Goal: Navigation & Orientation: Find specific page/section

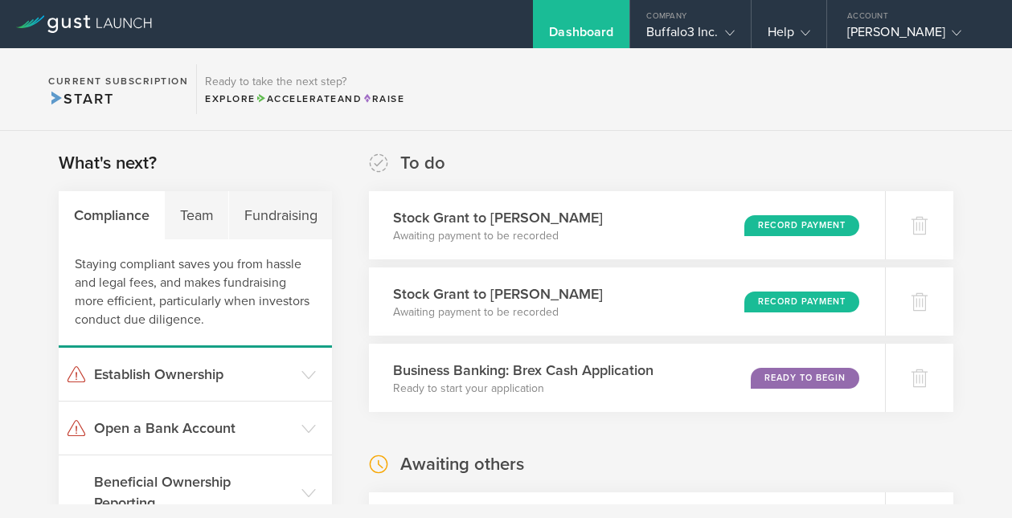
scroll to position [64, 0]
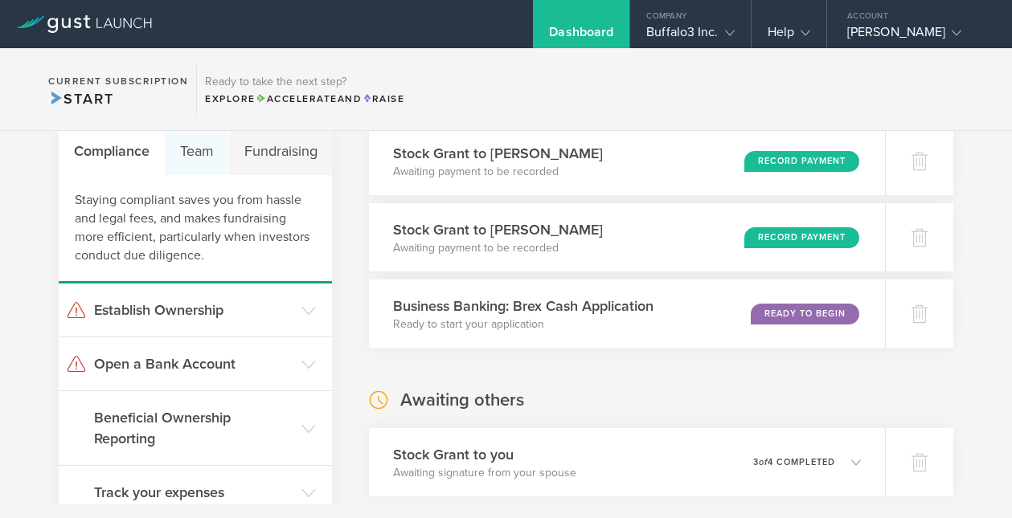
click at [200, 153] on div "Team" at bounding box center [197, 151] width 64 height 48
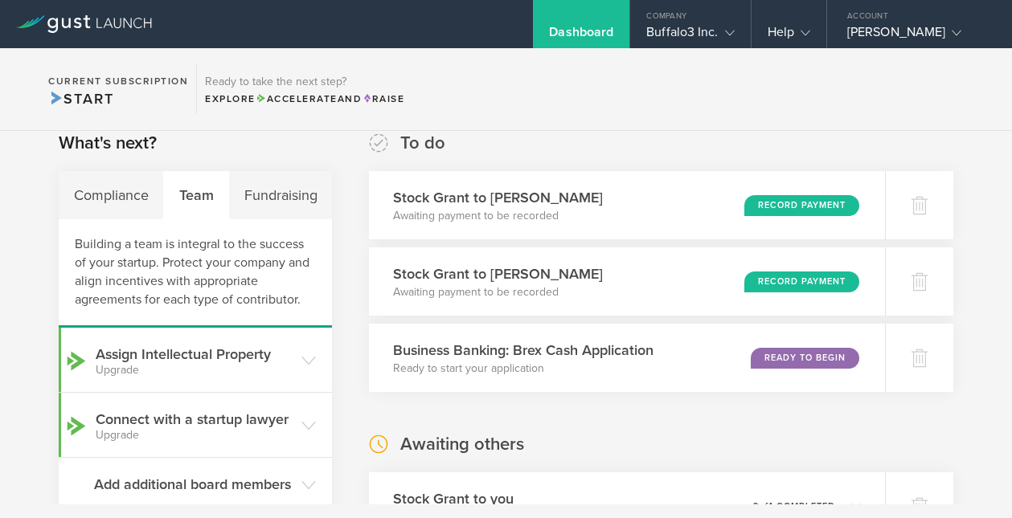
scroll to position [9, 0]
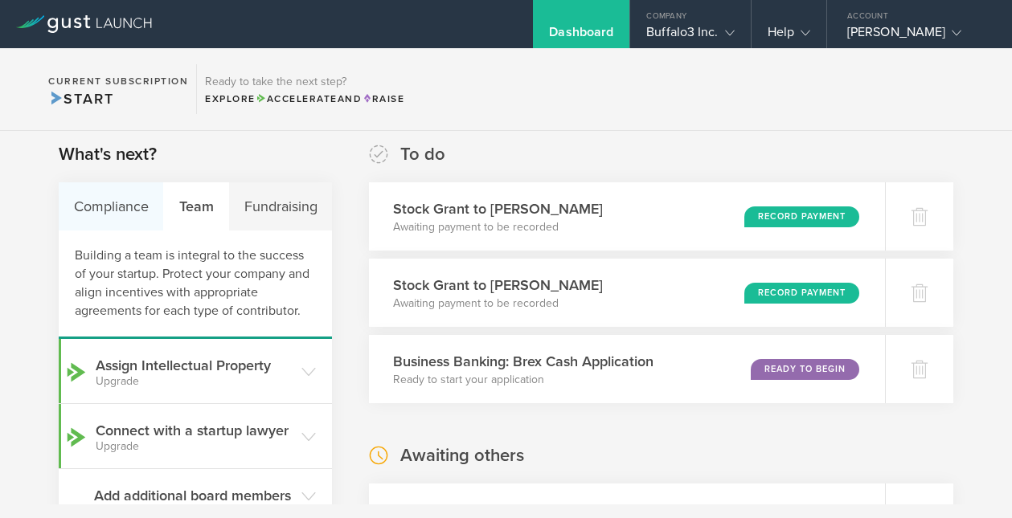
click at [115, 204] on div "Compliance" at bounding box center [111, 206] width 105 height 48
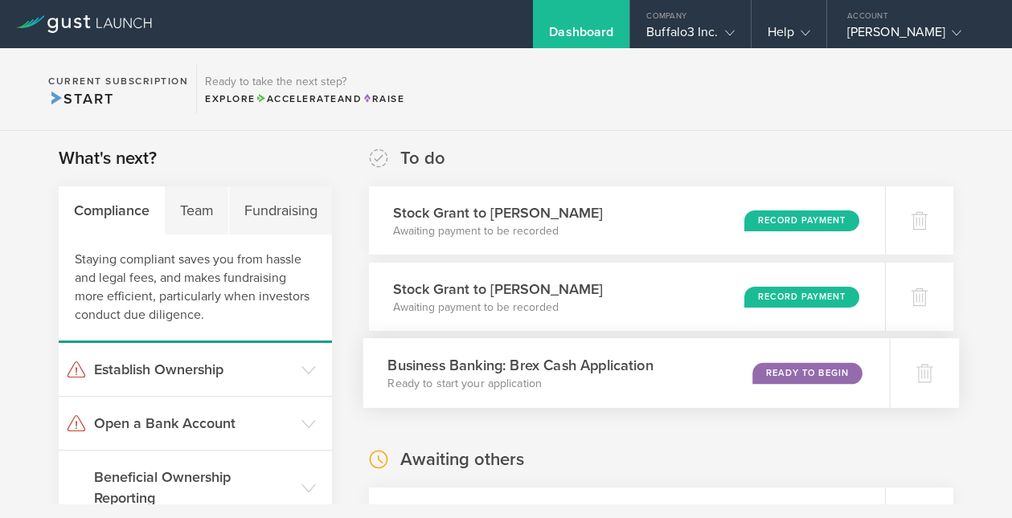
scroll to position [1, 0]
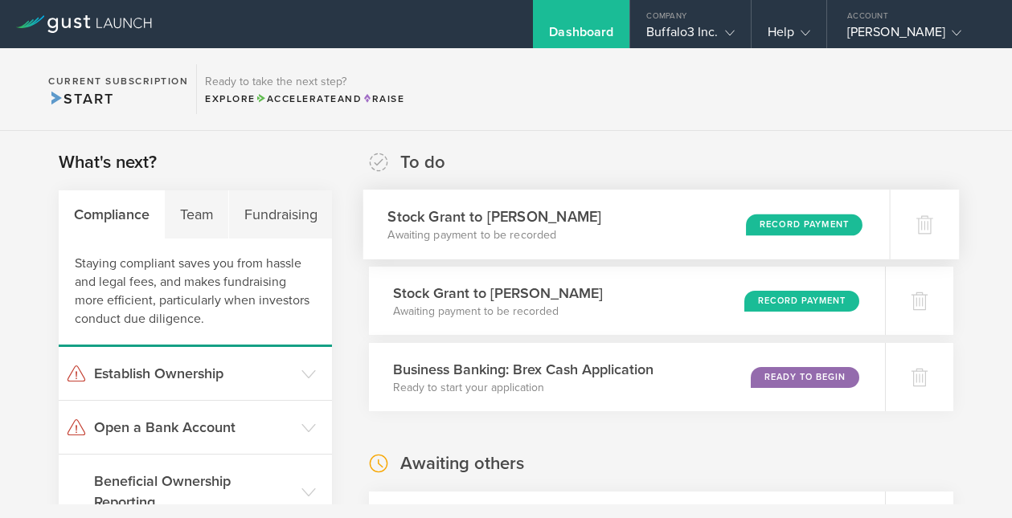
click at [595, 230] on div "Stock Grant to [PERSON_NAME] Awaiting payment to be recorded Record Payment" at bounding box center [626, 225] width 526 height 70
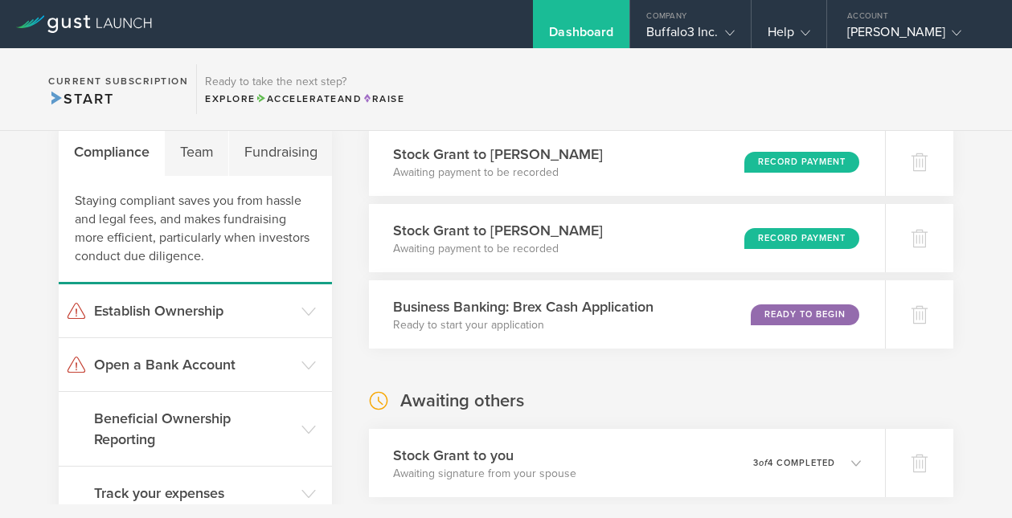
scroll to position [64, 0]
click at [178, 153] on div "Team" at bounding box center [197, 151] width 64 height 48
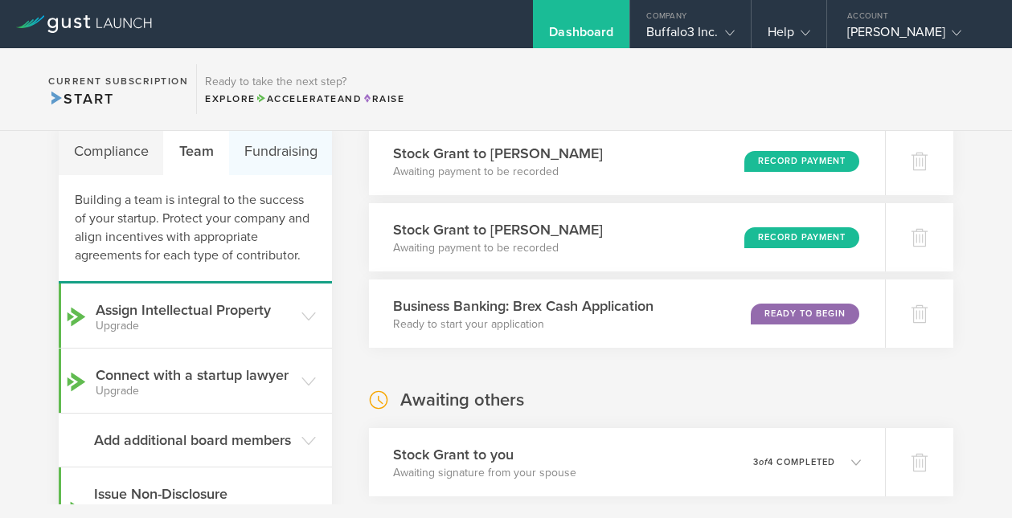
click at [257, 156] on div "Fundraising" at bounding box center [280, 151] width 103 height 48
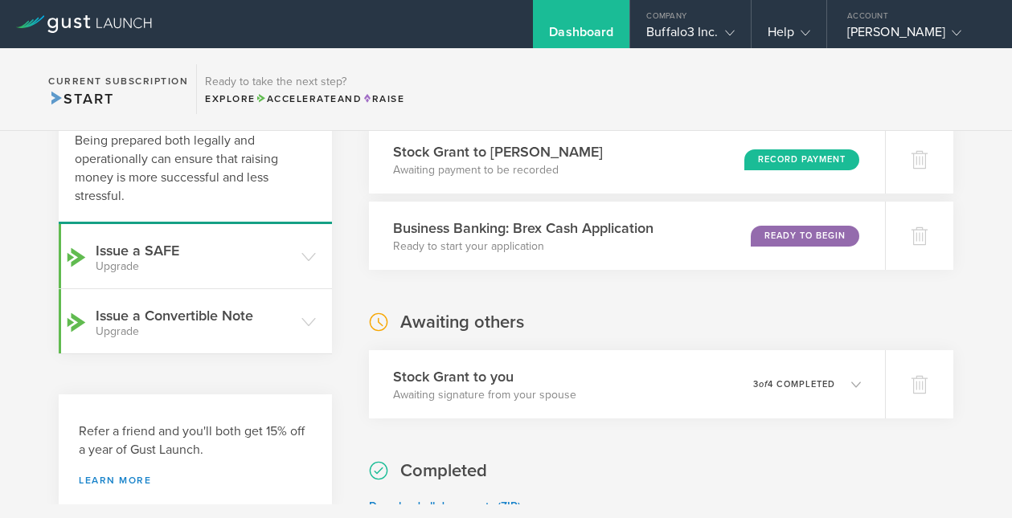
scroll to position [0, 0]
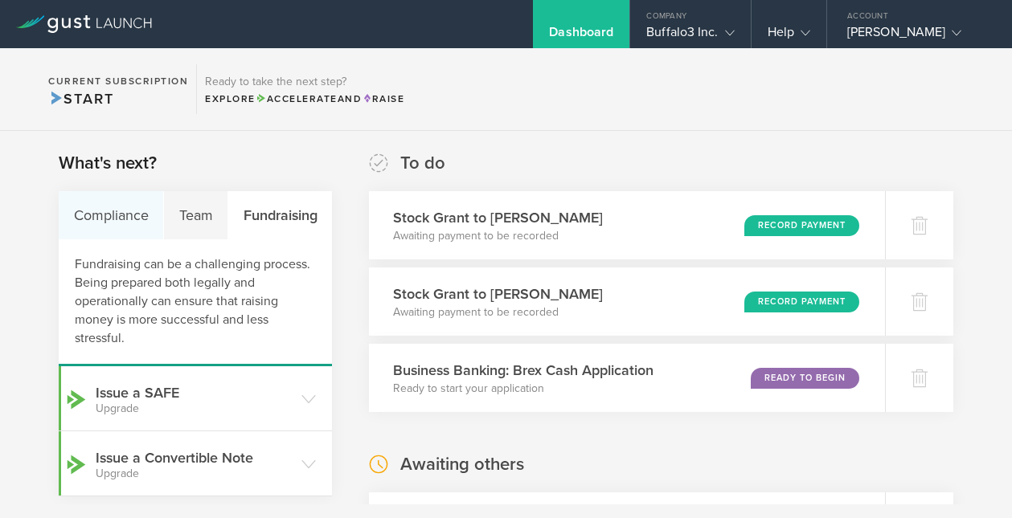
click at [92, 211] on div "Compliance" at bounding box center [111, 215] width 105 height 48
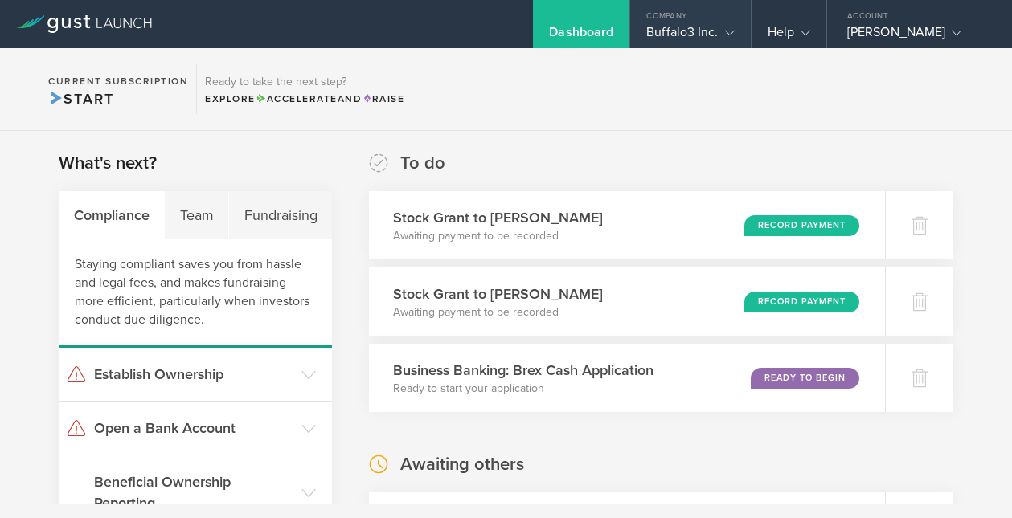
click at [742, 30] on div "Buffalo3 Inc." at bounding box center [690, 36] width 120 height 24
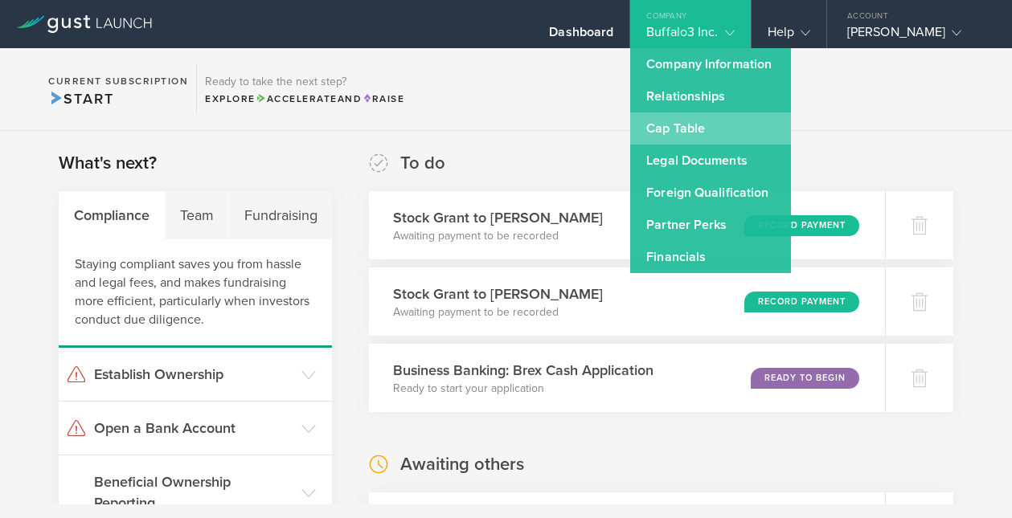
click at [681, 131] on link "Cap Table" at bounding box center [710, 129] width 161 height 32
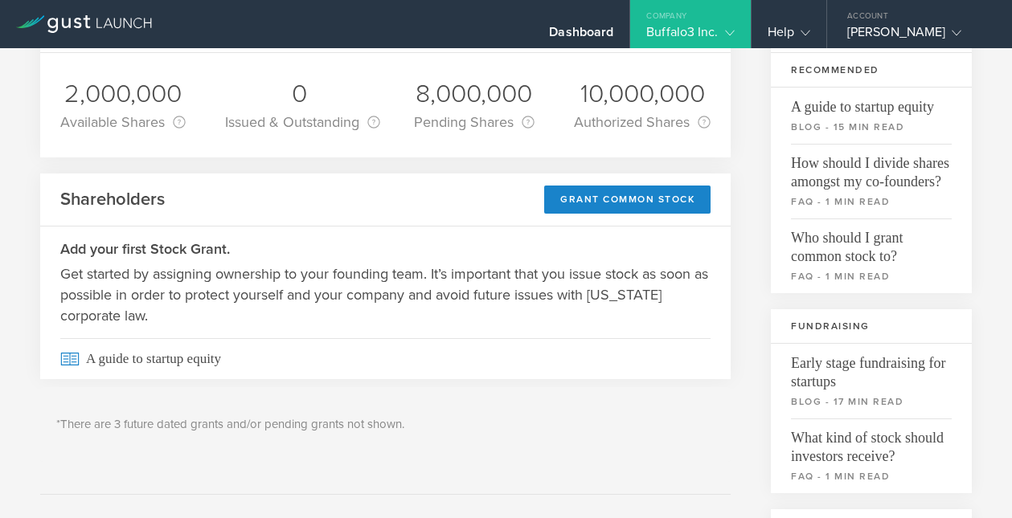
scroll to position [138, 0]
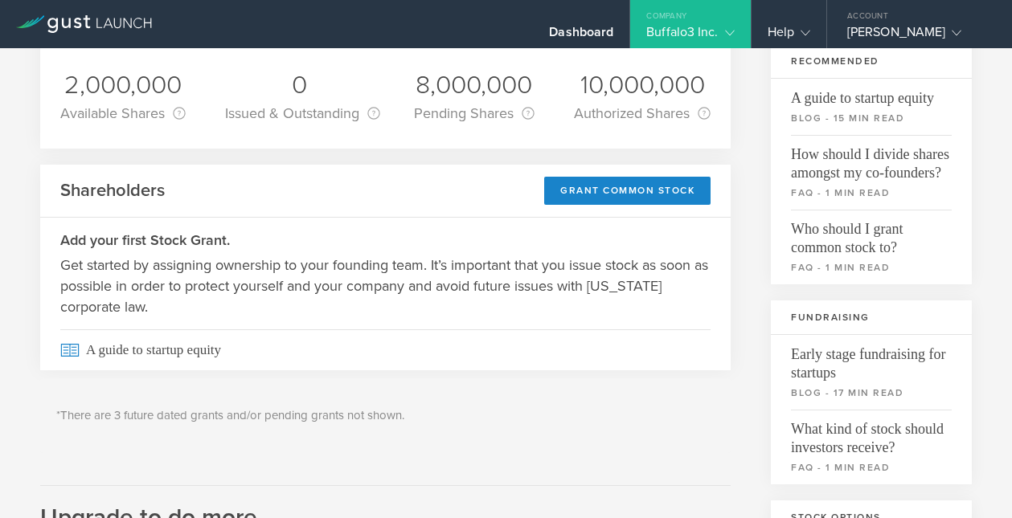
click at [725, 29] on icon at bounding box center [730, 33] width 10 height 10
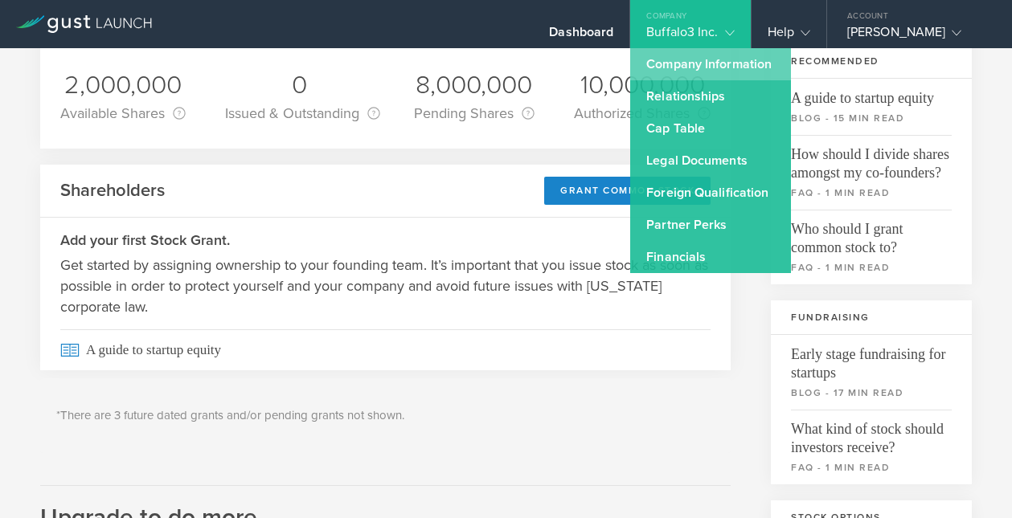
click at [709, 60] on link "Company Information" at bounding box center [710, 64] width 161 height 32
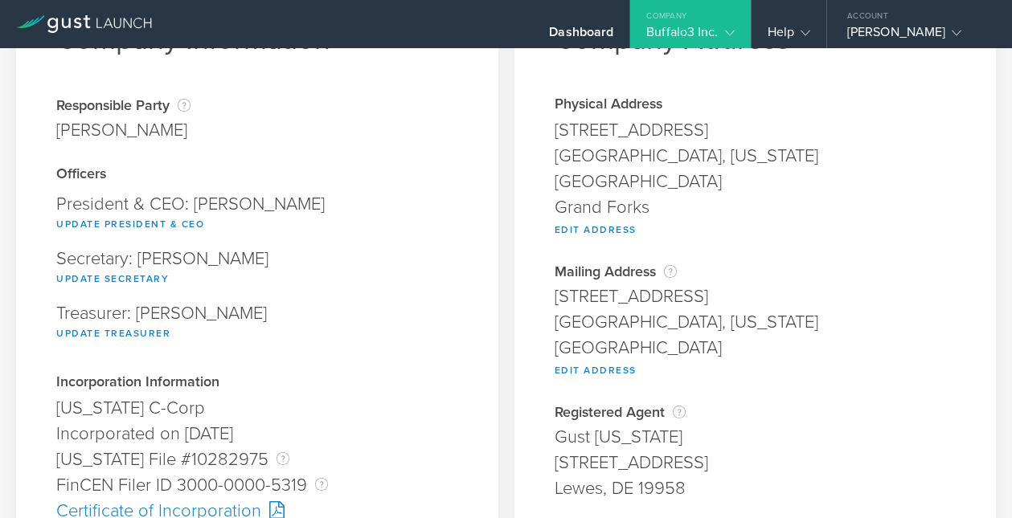
scroll to position [104, 0]
